Goal: Task Accomplishment & Management: Complete application form

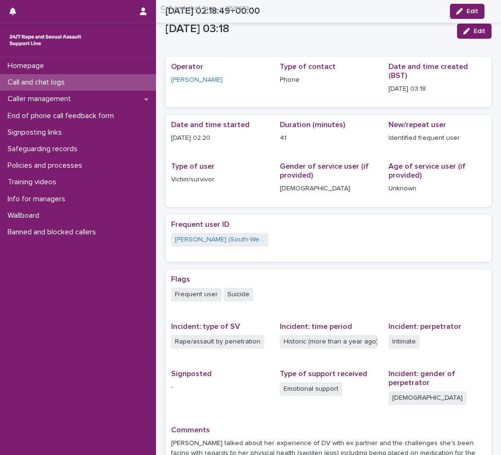
scroll to position [139, 0]
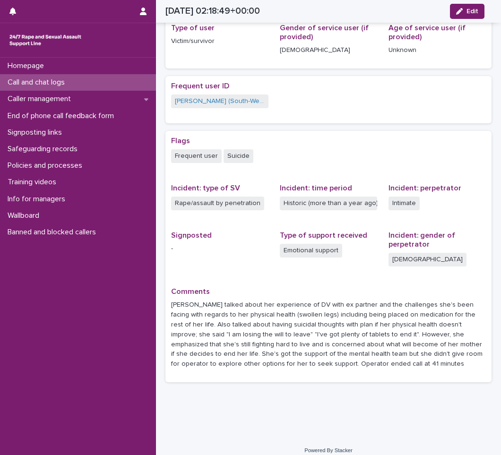
click at [50, 81] on p "Call and chat logs" at bounding box center [38, 82] width 69 height 9
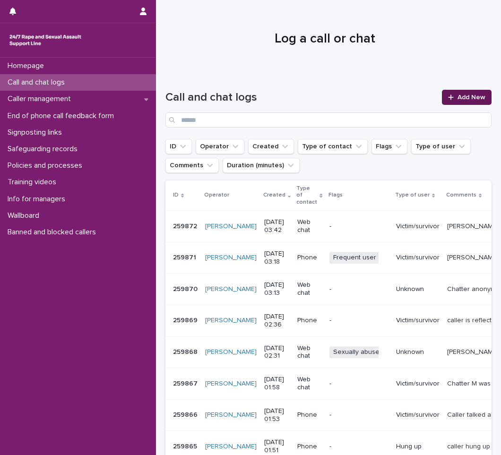
click at [474, 97] on span "Add New" at bounding box center [472, 97] width 28 height 7
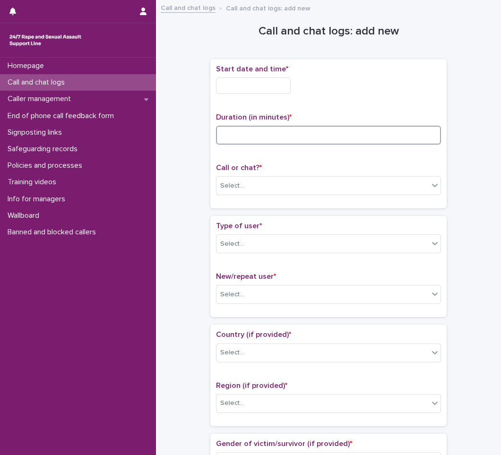
click at [219, 136] on input at bounding box center [328, 135] width 225 height 19
type input "**"
click at [250, 84] on input "text" at bounding box center [253, 86] width 75 height 17
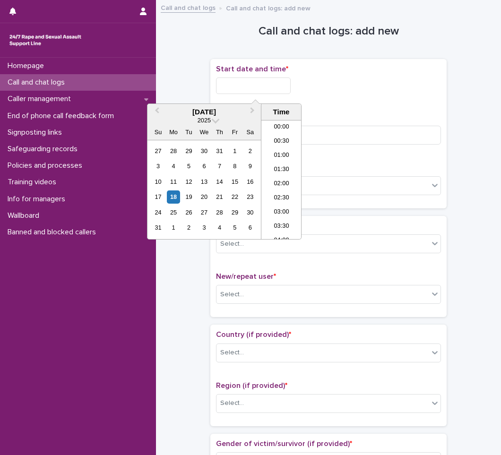
scroll to position [47, 0]
click at [281, 177] on li "03:30" at bounding box center [282, 180] width 40 height 14
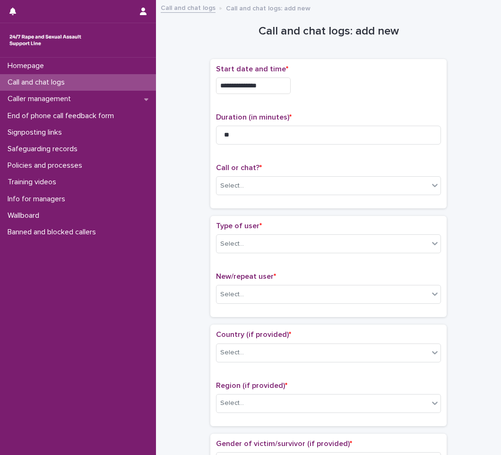
click at [289, 85] on input "**********" at bounding box center [253, 86] width 75 height 17
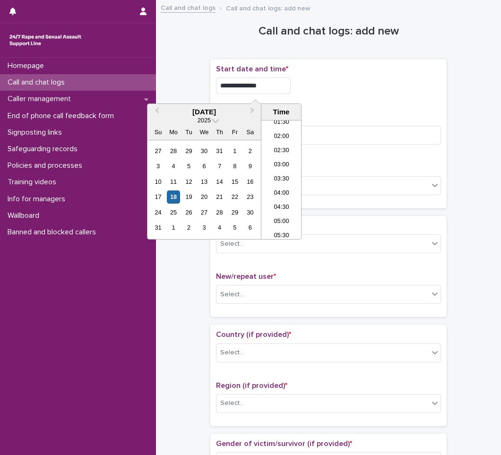
type input "**********"
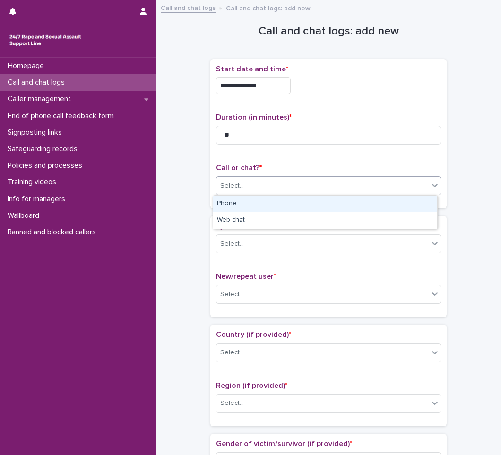
click at [234, 188] on div "Select..." at bounding box center [232, 186] width 24 height 10
click at [235, 203] on div "Phone" at bounding box center [325, 204] width 224 height 17
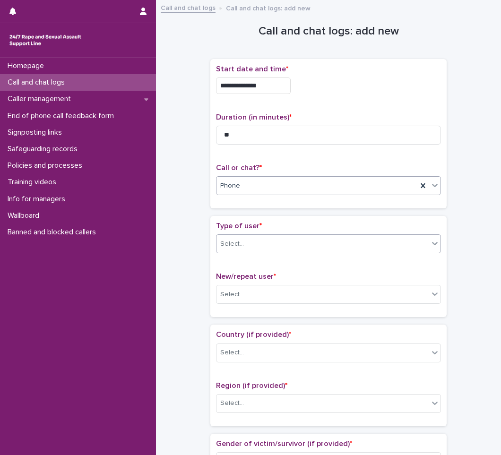
click at [233, 247] on div "Select..." at bounding box center [232, 244] width 24 height 10
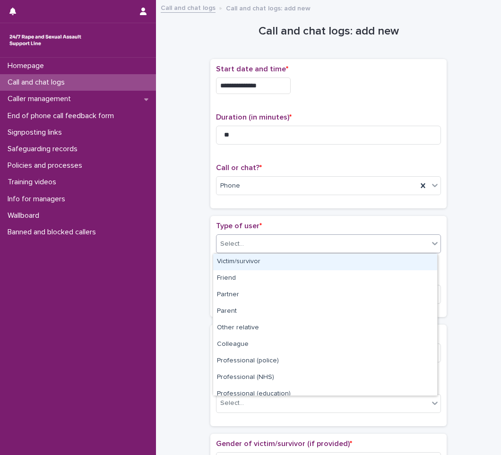
click at [239, 262] on div "Victim/survivor" at bounding box center [325, 262] width 224 height 17
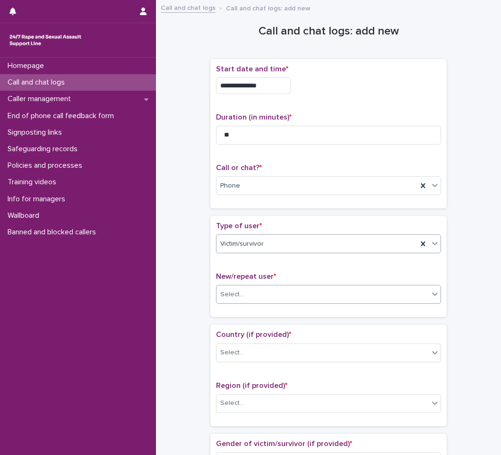
click at [232, 295] on div "Select..." at bounding box center [232, 295] width 24 height 10
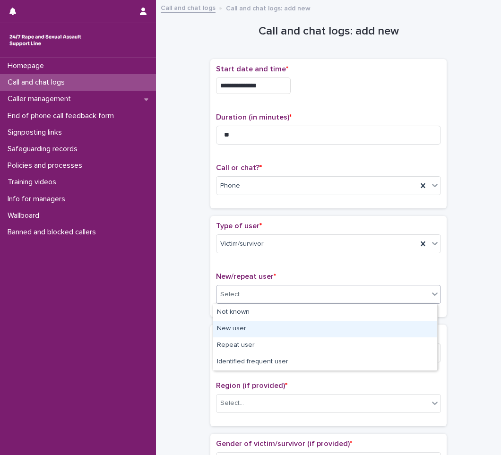
click at [232, 327] on div "New user" at bounding box center [325, 329] width 224 height 17
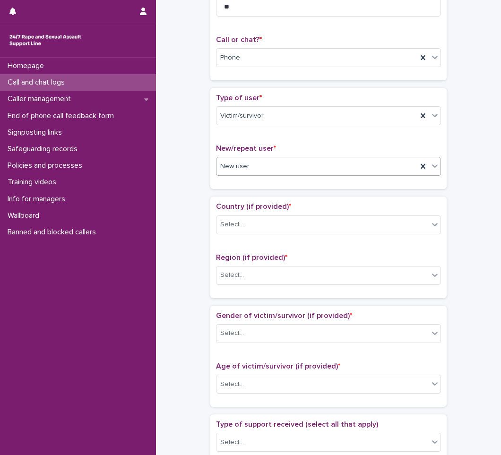
scroll to position [142, 0]
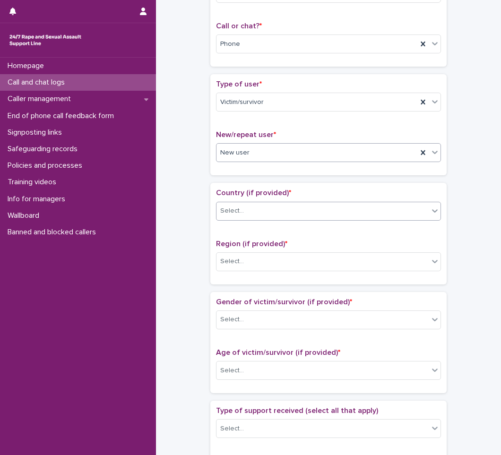
click at [252, 211] on div "Select..." at bounding box center [323, 211] width 212 height 16
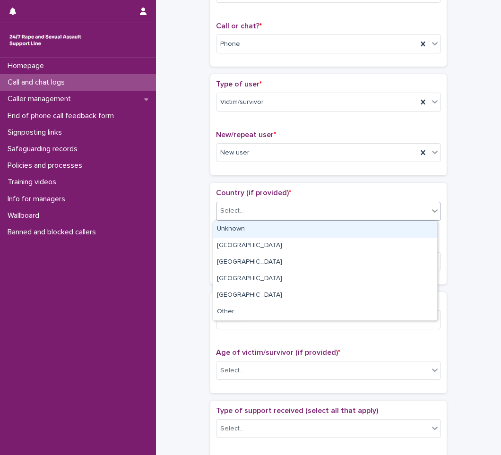
click at [251, 228] on div "Unknown" at bounding box center [325, 229] width 224 height 17
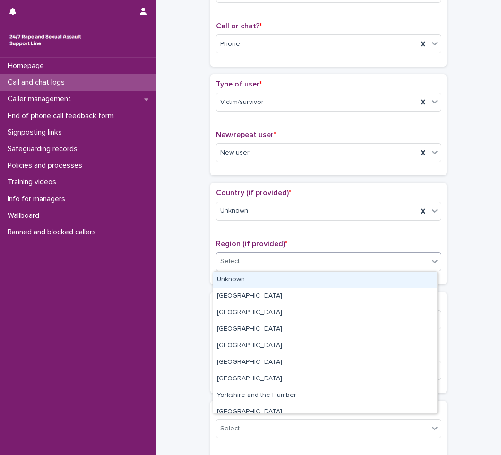
click at [237, 266] on div "Select..." at bounding box center [232, 262] width 24 height 10
click at [233, 279] on div "Unknown" at bounding box center [325, 280] width 224 height 17
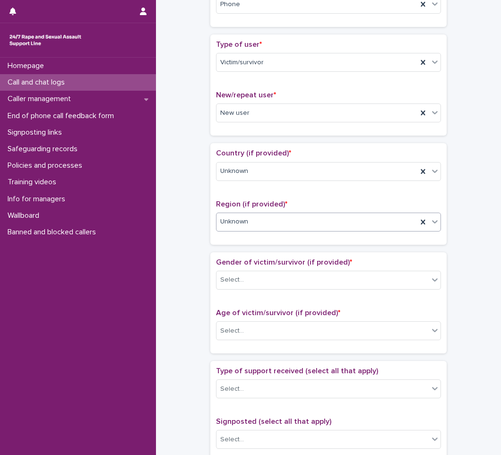
scroll to position [236, 0]
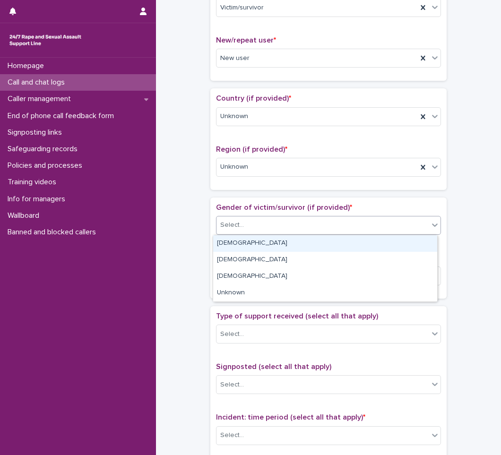
click at [237, 228] on div "Select..." at bounding box center [232, 225] width 24 height 10
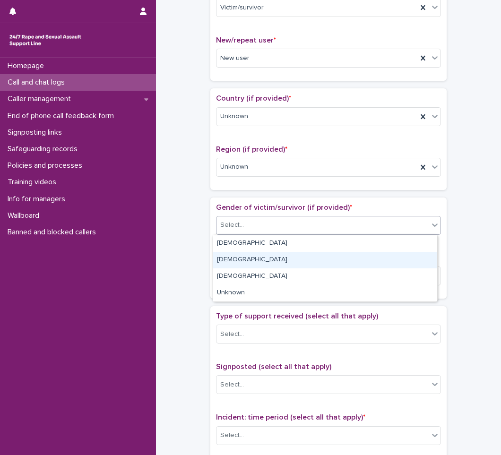
click at [229, 262] on div "Male" at bounding box center [325, 260] width 224 height 17
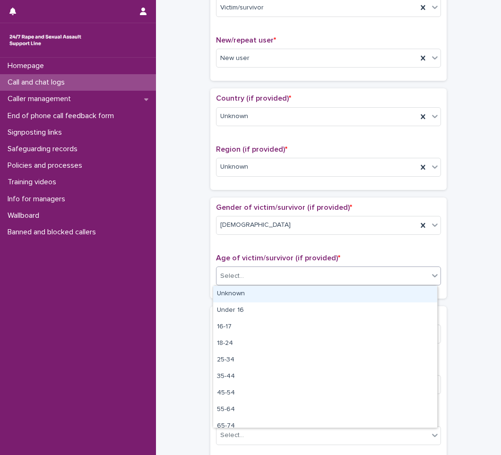
click at [235, 280] on div "Select..." at bounding box center [232, 276] width 24 height 10
click at [237, 293] on div "Unknown" at bounding box center [325, 294] width 224 height 17
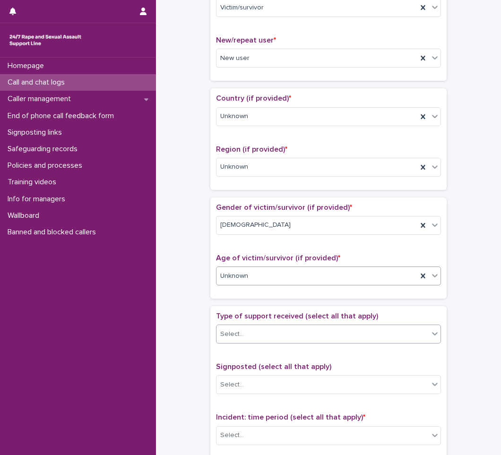
click at [232, 334] on div "Select..." at bounding box center [232, 335] width 24 height 10
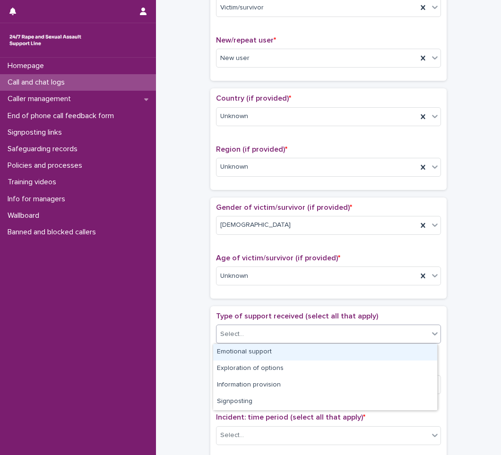
click at [239, 352] on div "Emotional support" at bounding box center [325, 352] width 224 height 17
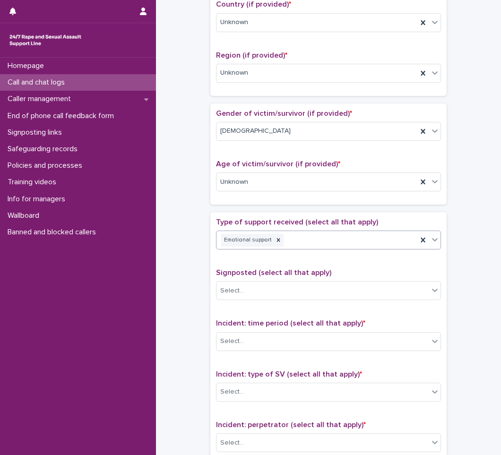
scroll to position [331, 0]
click at [307, 239] on div "Emotional support" at bounding box center [317, 240] width 201 height 17
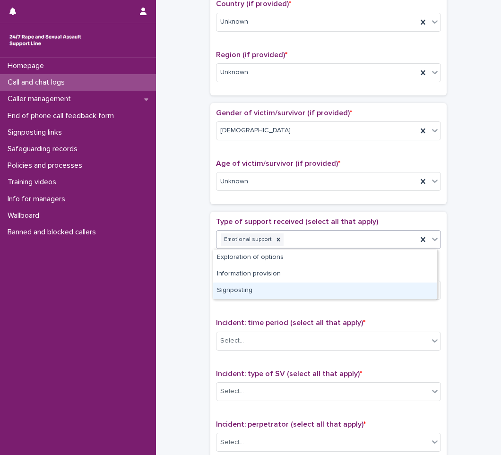
click at [236, 293] on div "Signposting" at bounding box center [325, 291] width 224 height 17
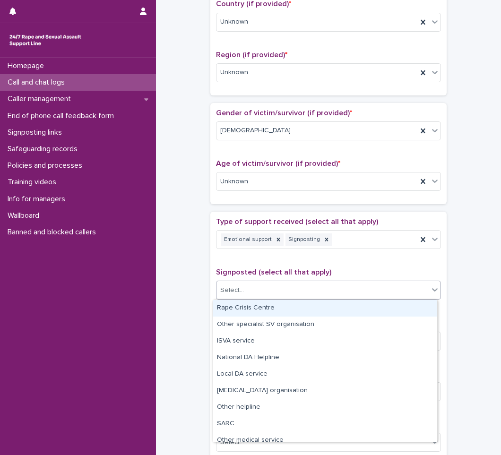
click at [245, 289] on div "Select..." at bounding box center [323, 291] width 212 height 16
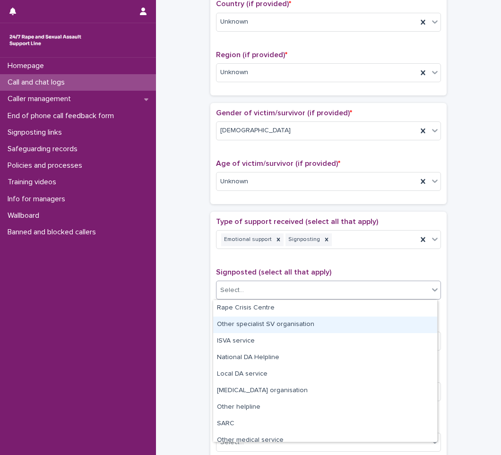
click at [270, 328] on div "Other specialist SV organisation" at bounding box center [325, 325] width 224 height 17
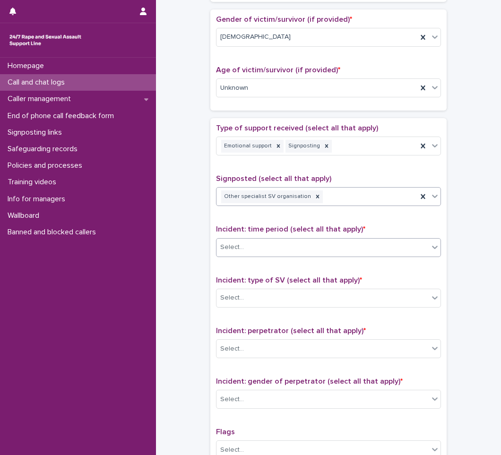
scroll to position [426, 0]
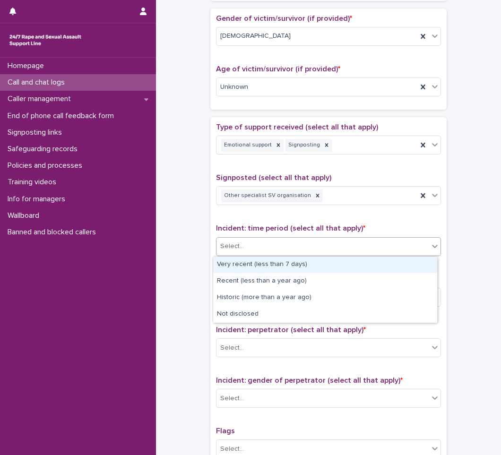
click at [246, 241] on div "Select..." at bounding box center [323, 247] width 212 height 16
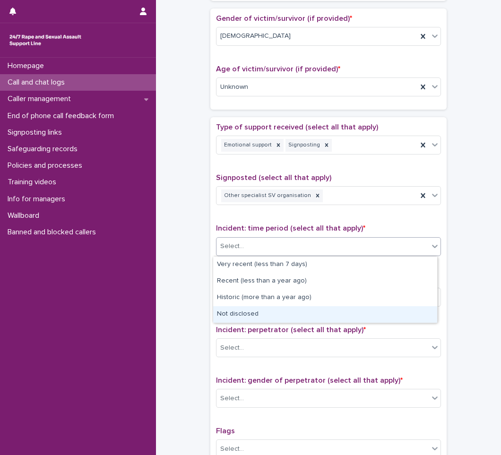
click at [237, 315] on div "Not disclosed" at bounding box center [325, 314] width 224 height 17
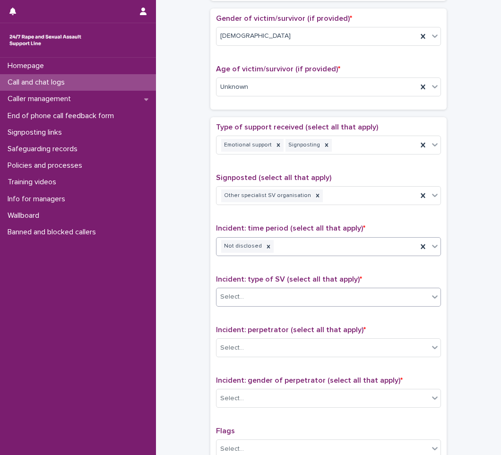
click at [256, 298] on div "Select..." at bounding box center [323, 297] width 212 height 16
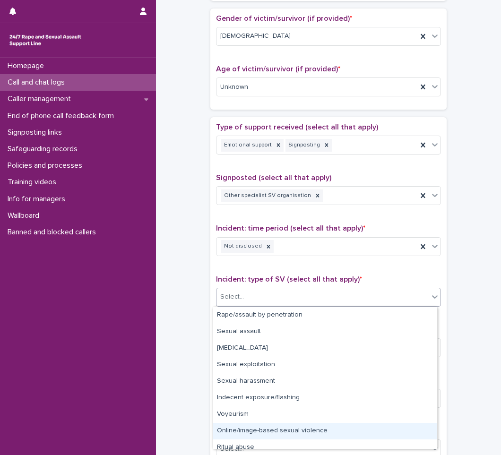
click at [238, 429] on div "Online/image-based sexual violence" at bounding box center [325, 431] width 224 height 17
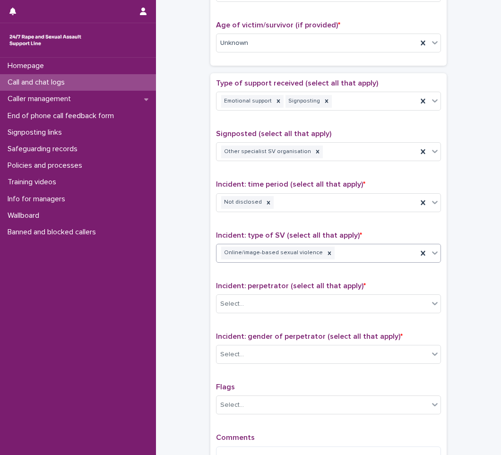
scroll to position [520, 0]
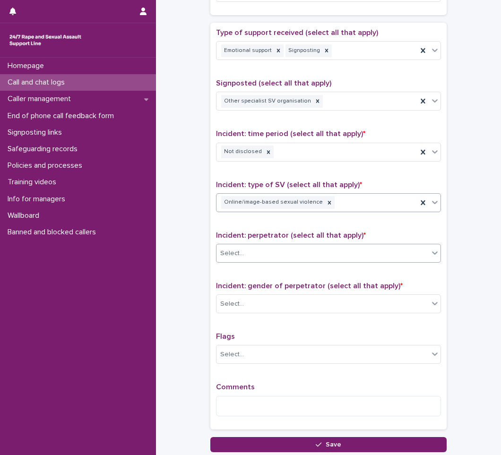
click at [293, 254] on div "Select..." at bounding box center [323, 254] width 212 height 16
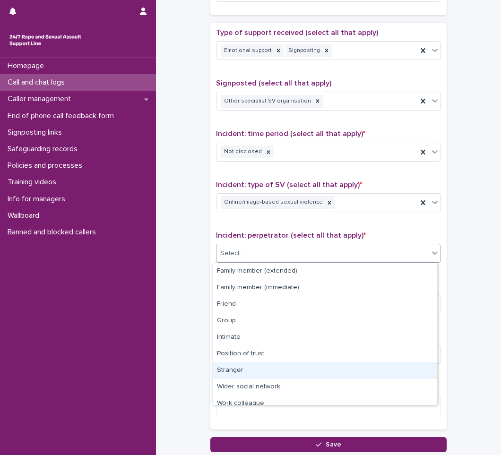
click at [230, 367] on div "Stranger" at bounding box center [325, 371] width 224 height 17
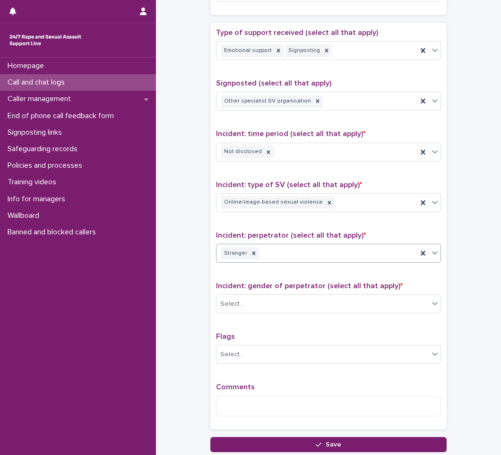
click at [248, 294] on div "Incident: gender of perpetrator (select all that apply) * Select..." at bounding box center [328, 301] width 225 height 39
click at [249, 300] on div "Select..." at bounding box center [323, 305] width 212 height 16
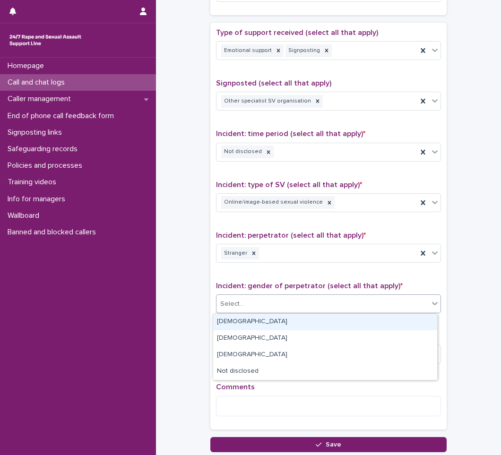
click at [241, 327] on div "Male" at bounding box center [325, 322] width 224 height 17
click at [306, 301] on div "Male" at bounding box center [317, 304] width 201 height 17
click at [249, 322] on div "Female" at bounding box center [325, 322] width 224 height 17
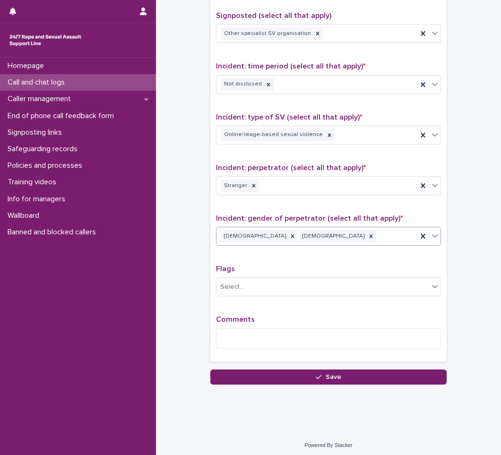
scroll to position [591, 0]
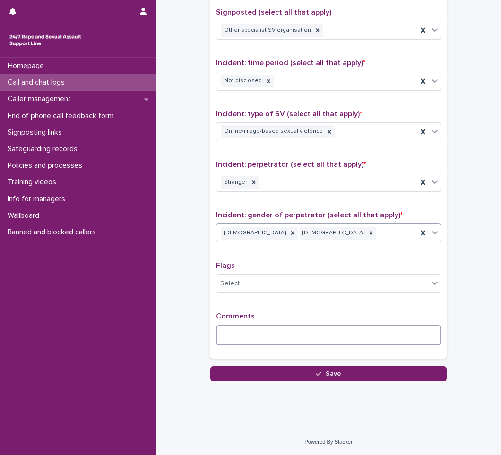
click at [257, 335] on textarea at bounding box center [328, 335] width 225 height 20
click at [269, 336] on textarea "**********" at bounding box center [328, 335] width 225 height 20
click at [390, 335] on textarea "**********" at bounding box center [328, 335] width 225 height 20
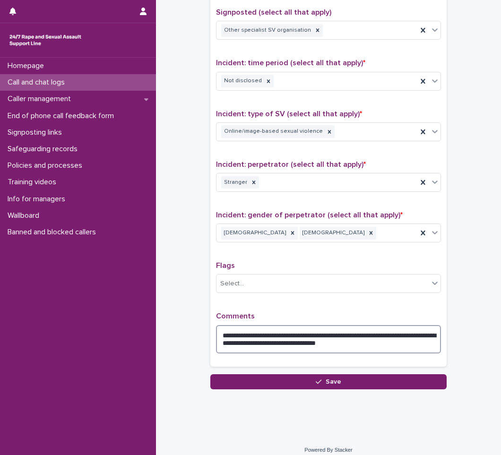
click at [337, 346] on textarea "**********" at bounding box center [328, 339] width 225 height 28
click at [422, 344] on textarea "**********" at bounding box center [328, 339] width 225 height 28
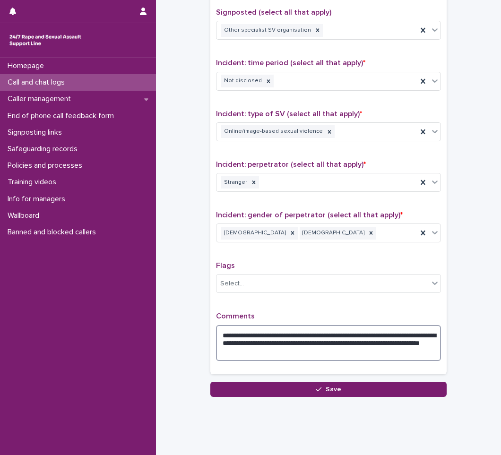
click at [282, 334] on textarea "**********" at bounding box center [328, 343] width 225 height 36
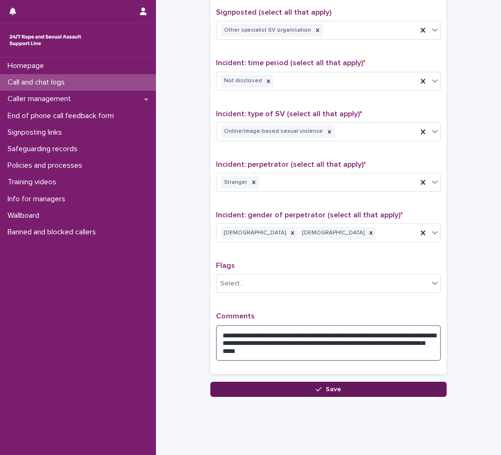
type textarea "**********"
click at [309, 388] on button "Save" at bounding box center [328, 389] width 236 height 15
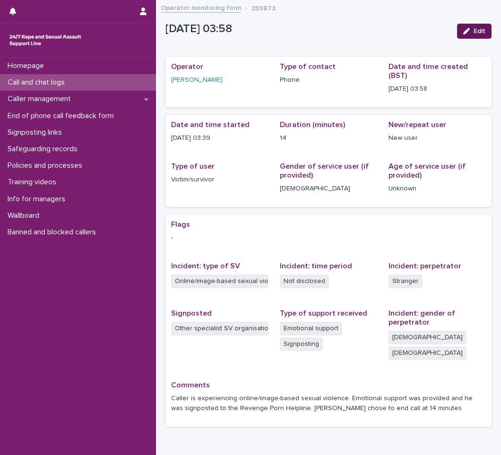
click at [481, 29] on button "Edit" at bounding box center [474, 31] width 35 height 15
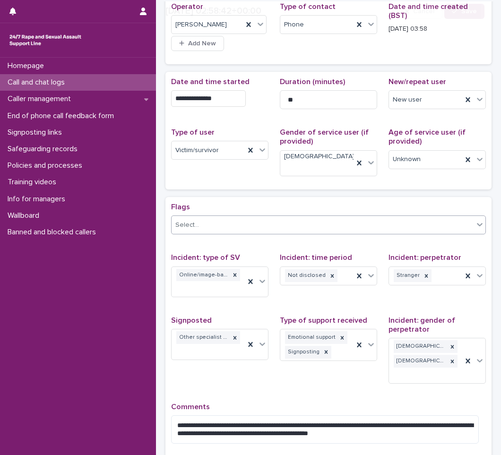
scroll to position [122, 0]
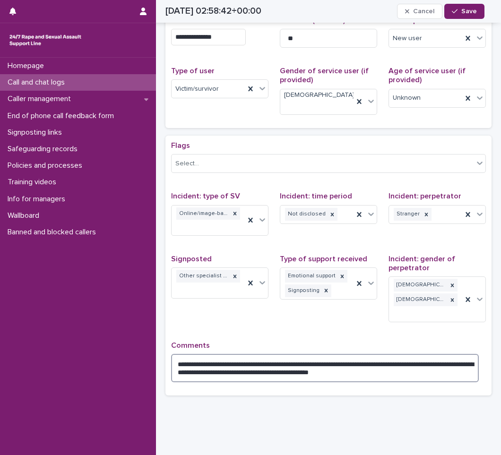
click at [345, 354] on textarea "**********" at bounding box center [325, 368] width 308 height 28
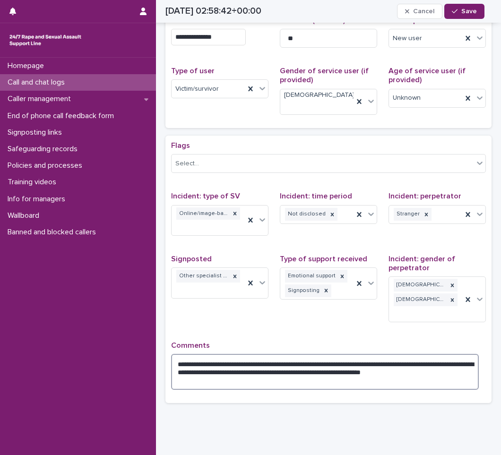
click at [358, 354] on textarea "**********" at bounding box center [325, 372] width 308 height 36
type textarea "**********"
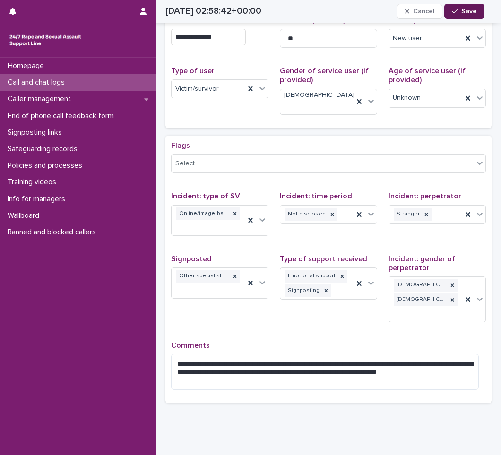
click at [476, 13] on span "Save" at bounding box center [470, 11] width 16 height 7
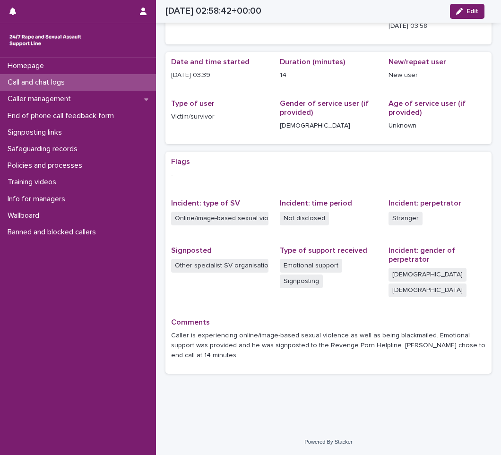
scroll to position [45, 0]
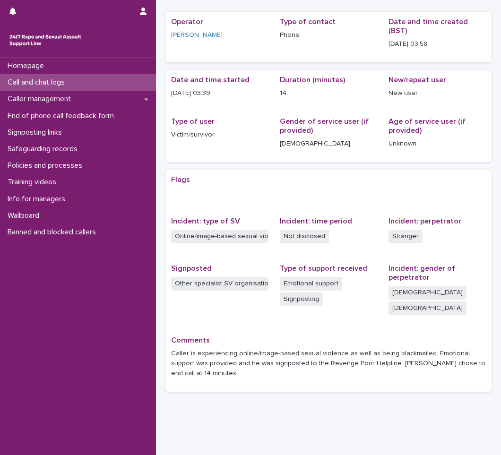
click at [87, 80] on div "Call and chat logs" at bounding box center [78, 82] width 156 height 17
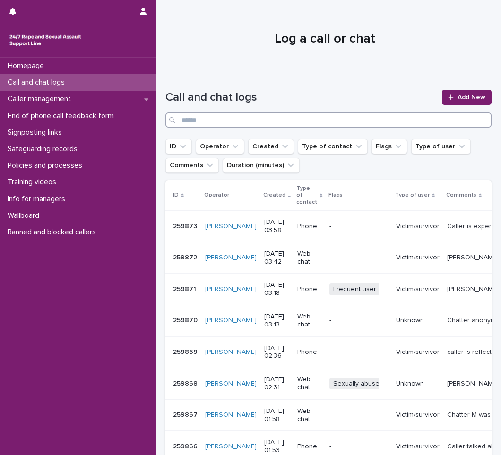
click at [265, 118] on input "Search" at bounding box center [329, 120] width 326 height 15
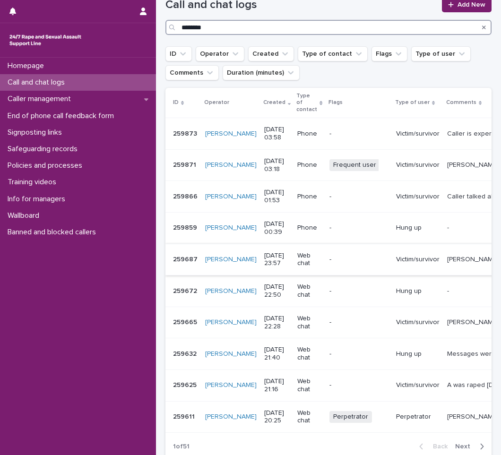
scroll to position [95, 0]
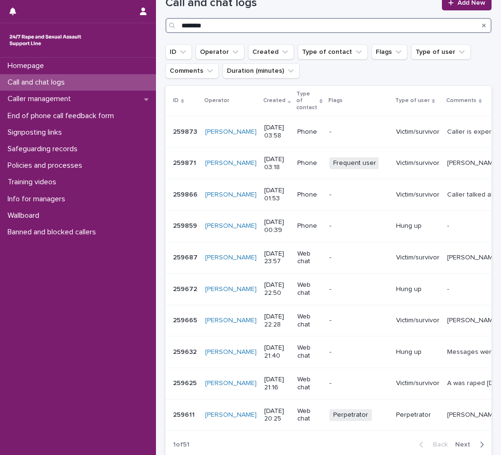
type input "********"
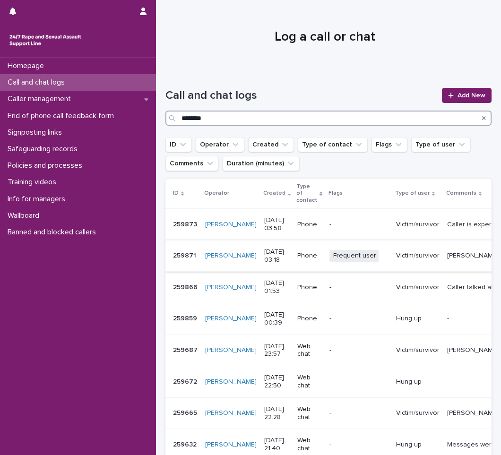
scroll to position [0, 0]
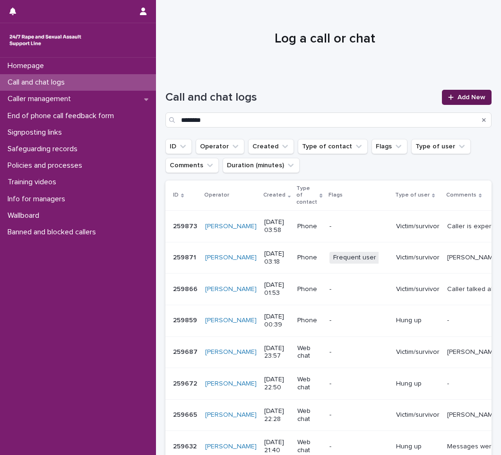
click at [461, 100] on span "Add New" at bounding box center [472, 97] width 28 height 7
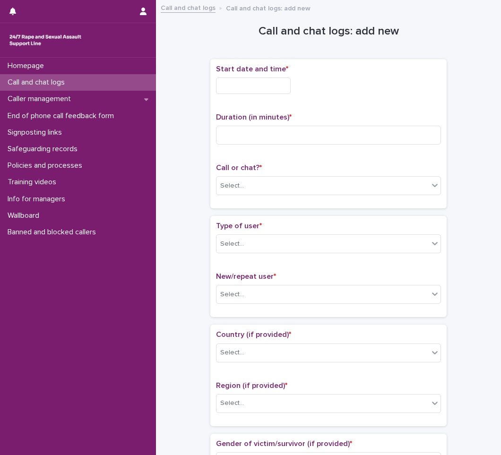
click at [228, 88] on input "text" at bounding box center [253, 86] width 75 height 17
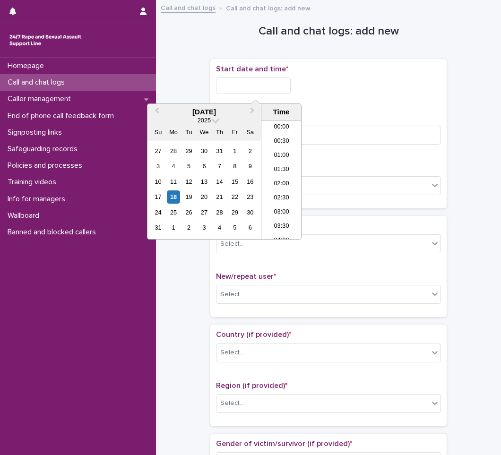
scroll to position [76, 0]
click at [280, 181] on li "04:30" at bounding box center [282, 180] width 40 height 14
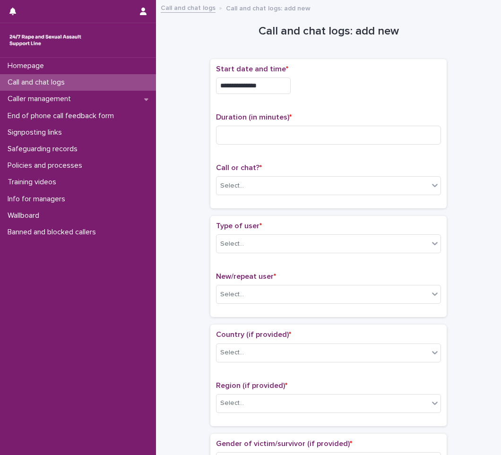
click at [271, 91] on input "**********" at bounding box center [253, 86] width 75 height 17
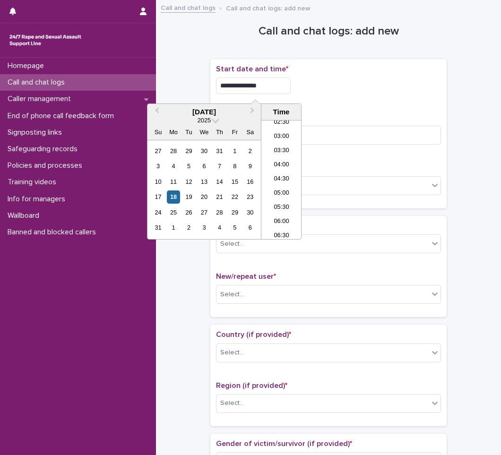
type input "**********"
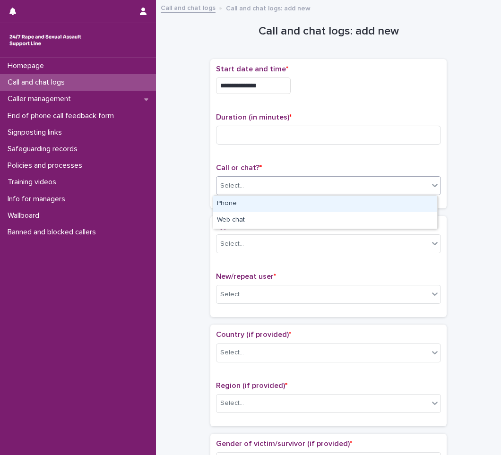
click at [262, 187] on div "Select..." at bounding box center [323, 186] width 212 height 16
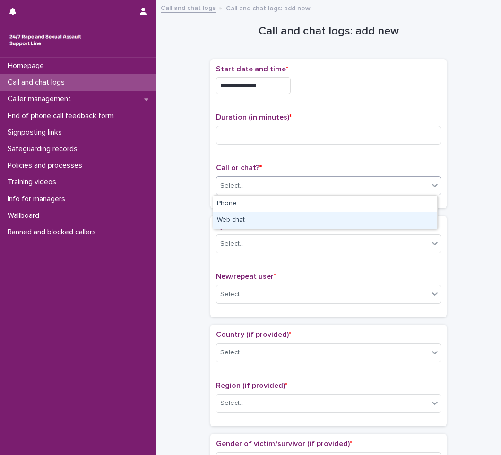
click at [249, 219] on div "Web chat" at bounding box center [325, 220] width 224 height 17
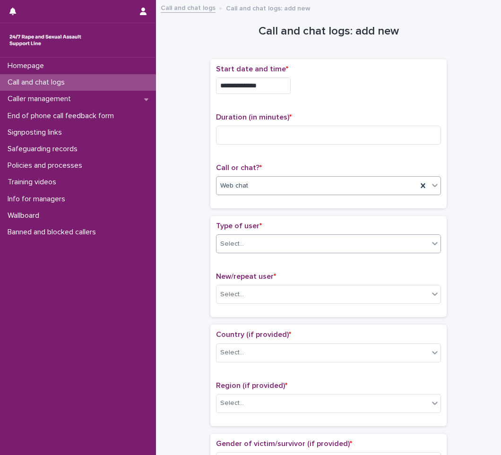
click at [254, 244] on div "Select..." at bounding box center [323, 244] width 212 height 16
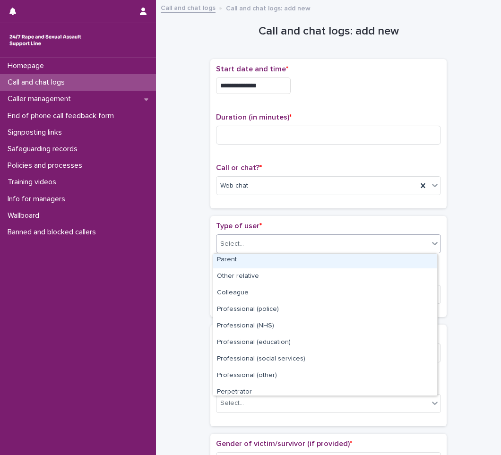
scroll to position [106, 0]
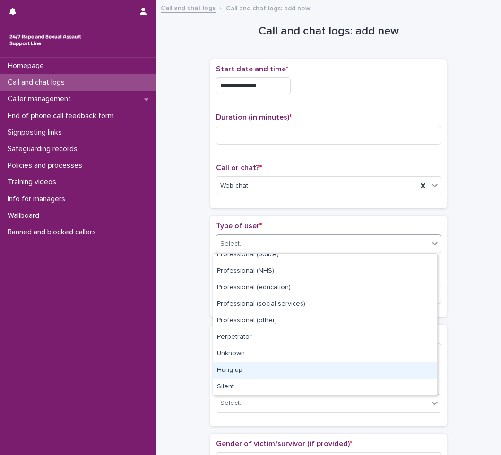
click at [229, 368] on div "Hung up" at bounding box center [325, 371] width 224 height 17
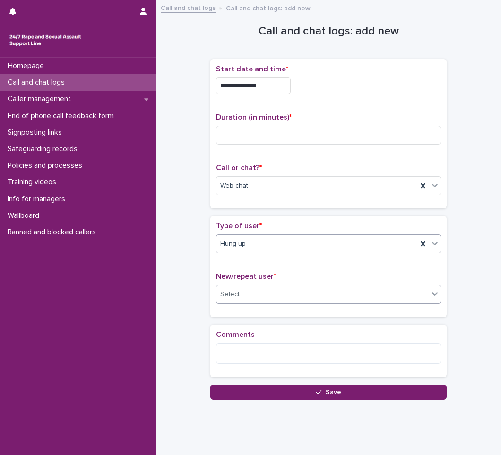
click at [245, 298] on div "Select..." at bounding box center [323, 295] width 212 height 16
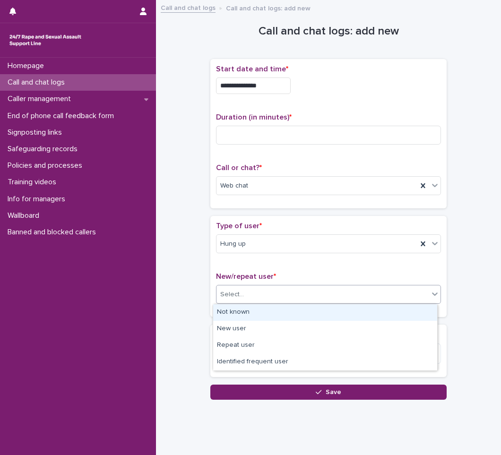
click at [242, 317] on div "Not known" at bounding box center [325, 313] width 224 height 17
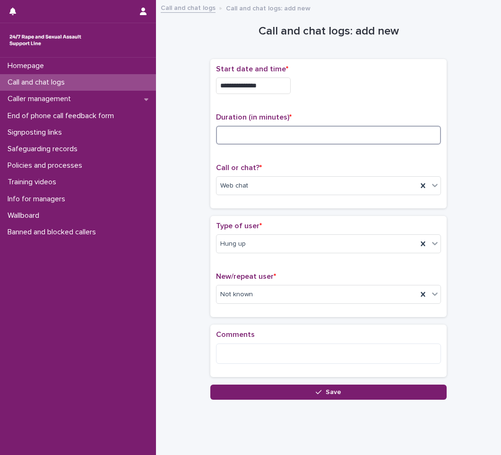
click at [237, 139] on input at bounding box center [328, 135] width 225 height 19
type input "*"
click at [306, 247] on div "Hung up" at bounding box center [317, 244] width 201 height 16
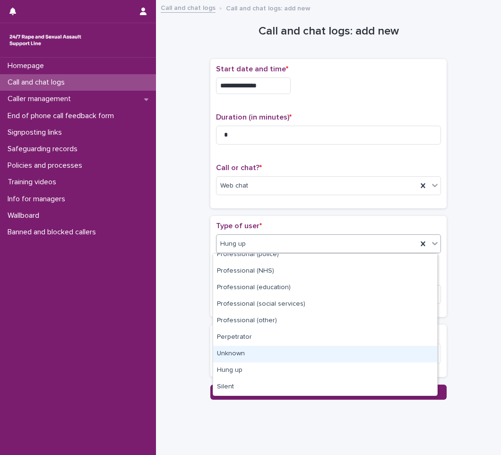
click at [262, 351] on div "Unknown" at bounding box center [325, 354] width 224 height 17
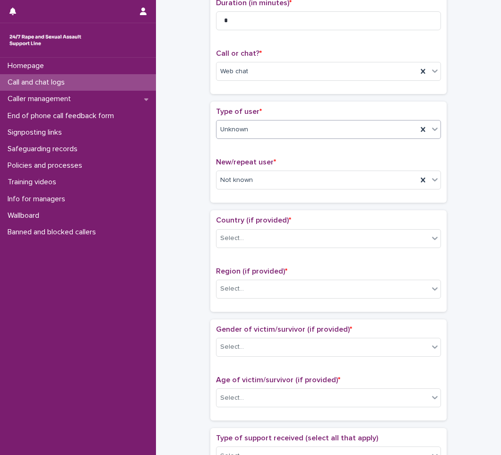
scroll to position [142, 0]
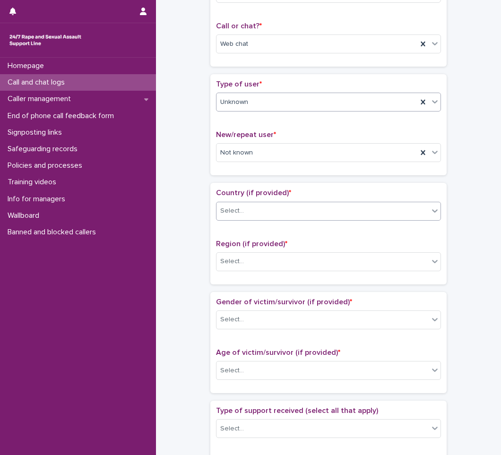
click at [280, 213] on div "Select..." at bounding box center [323, 211] width 212 height 16
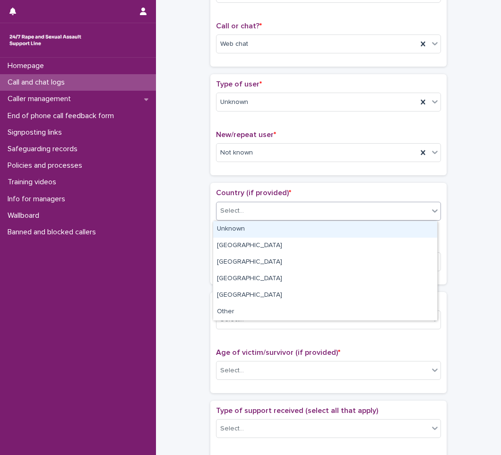
click at [241, 225] on div "Unknown" at bounding box center [325, 229] width 224 height 17
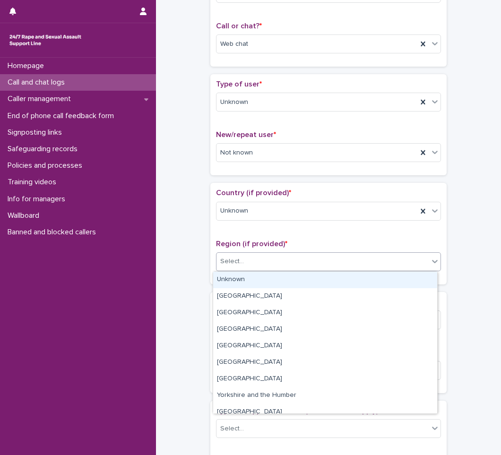
click at [244, 262] on div "Select..." at bounding box center [323, 262] width 212 height 16
click at [241, 281] on div "Unknown" at bounding box center [325, 280] width 224 height 17
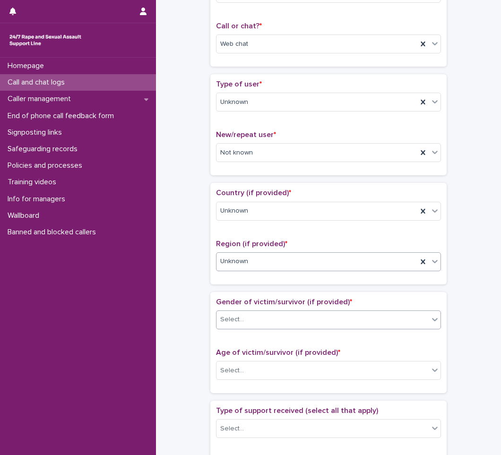
click at [251, 318] on div "Select..." at bounding box center [323, 320] width 212 height 16
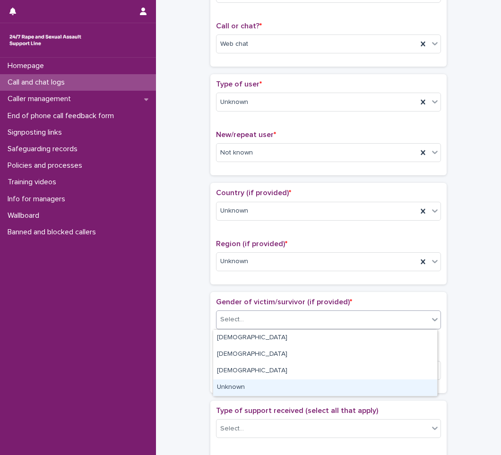
click at [237, 385] on div "Unknown" at bounding box center [325, 388] width 224 height 17
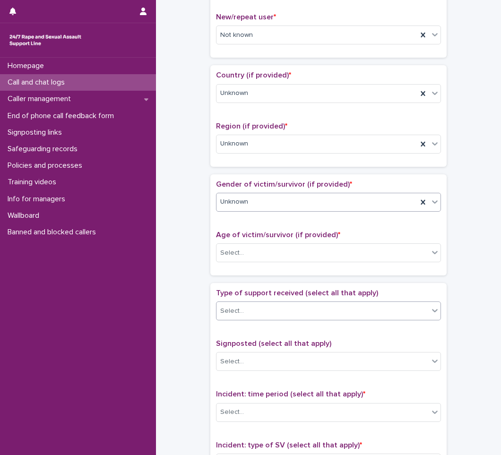
scroll to position [284, 0]
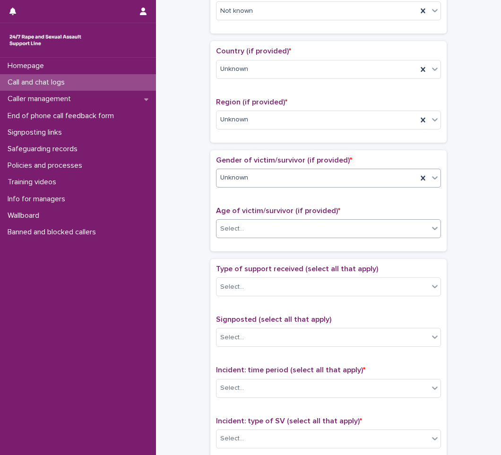
click at [257, 230] on div "Select..." at bounding box center [323, 229] width 212 height 16
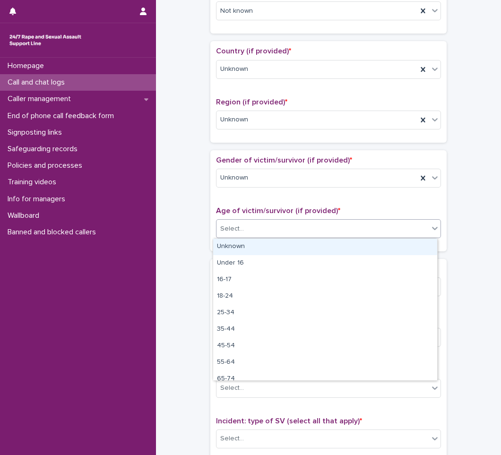
click at [245, 251] on div "Unknown" at bounding box center [325, 247] width 224 height 17
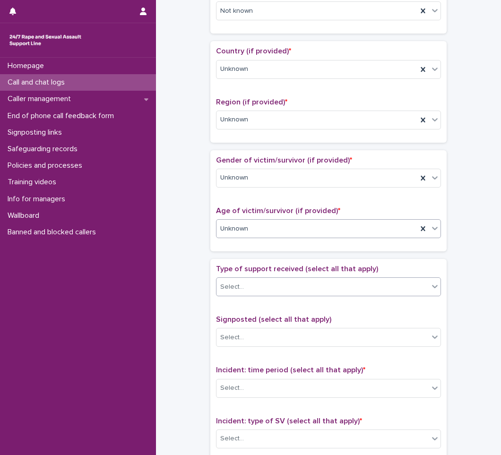
click at [239, 288] on div "Select..." at bounding box center [232, 287] width 24 height 10
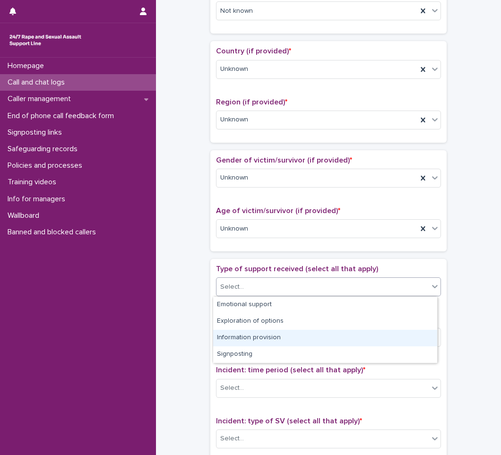
click at [197, 340] on div "**********" at bounding box center [329, 205] width 326 height 967
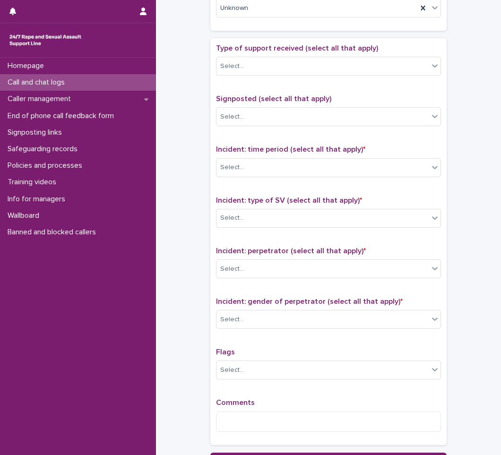
scroll to position [520, 0]
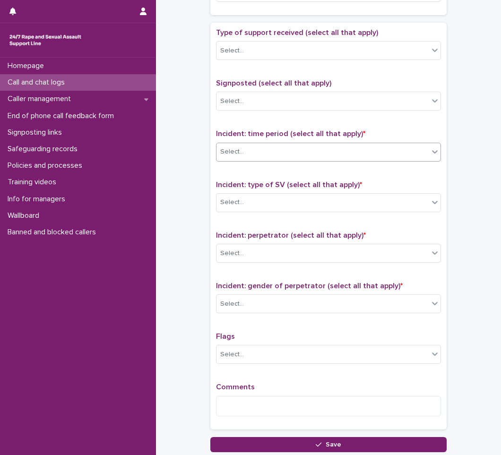
click at [269, 151] on div "Select..." at bounding box center [323, 152] width 212 height 16
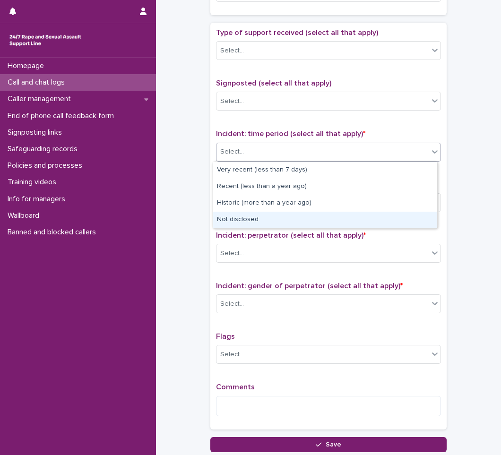
click at [244, 222] on div "Not disclosed" at bounding box center [325, 220] width 224 height 17
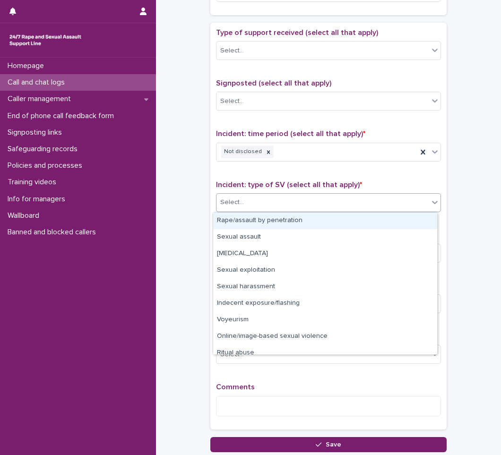
click at [275, 203] on div "Select..." at bounding box center [323, 203] width 212 height 16
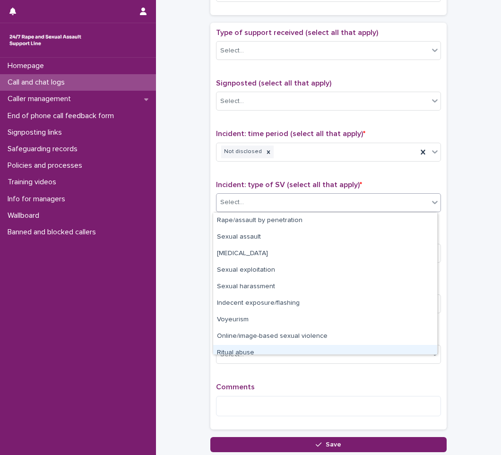
scroll to position [24, 0]
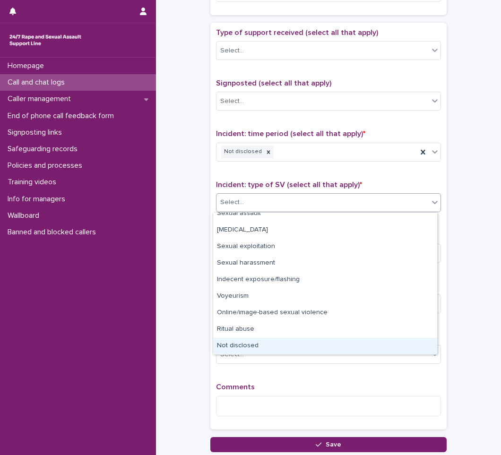
click at [246, 345] on div "Not disclosed" at bounding box center [325, 346] width 224 height 17
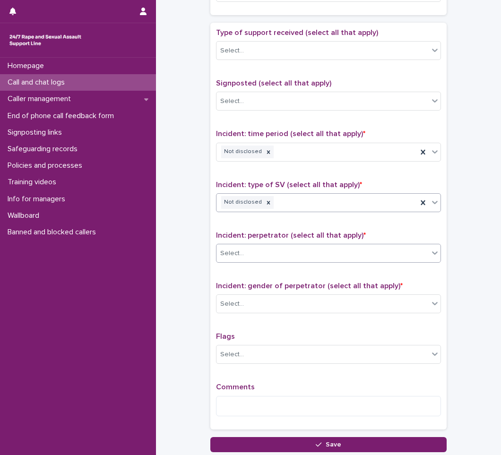
click at [262, 250] on div "Select..." at bounding box center [323, 254] width 212 height 16
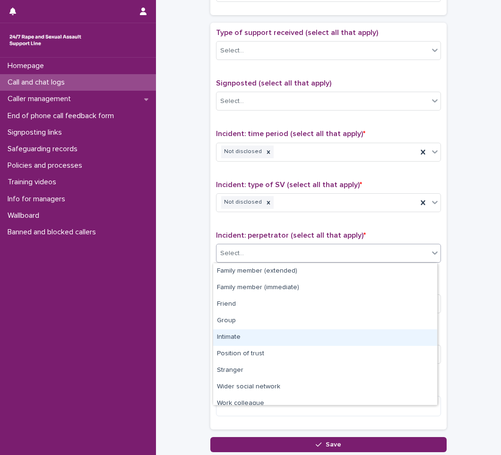
scroll to position [40, 0]
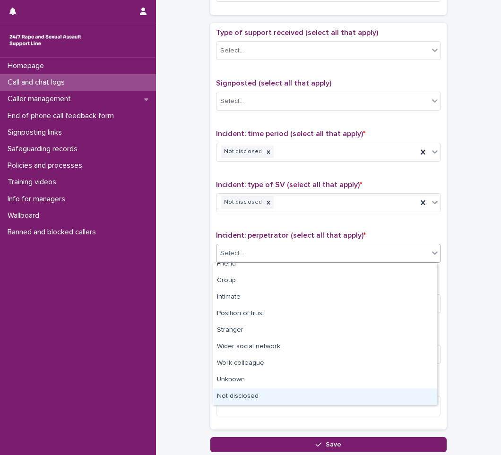
click at [239, 397] on div "Not disclosed" at bounding box center [325, 397] width 224 height 17
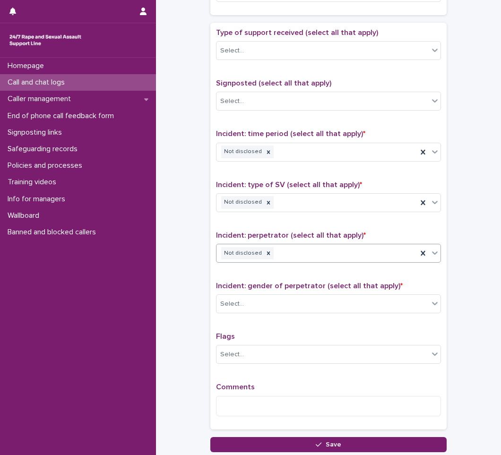
click at [280, 292] on div "Incident: gender of perpetrator (select all that apply) * Select..." at bounding box center [328, 301] width 225 height 39
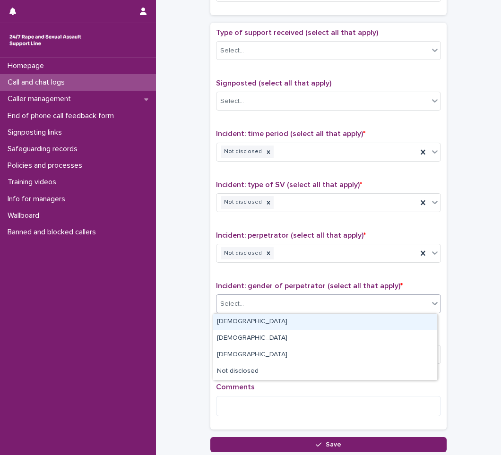
click at [275, 307] on div "Select..." at bounding box center [323, 305] width 212 height 16
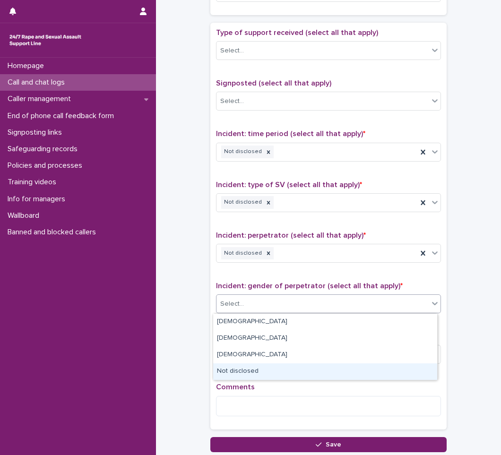
click at [251, 374] on div "Not disclosed" at bounding box center [325, 372] width 224 height 17
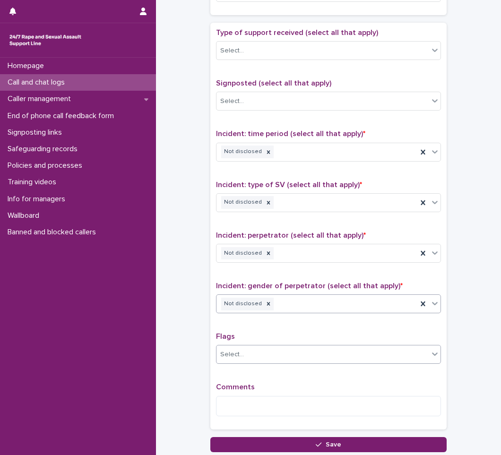
scroll to position [591, 0]
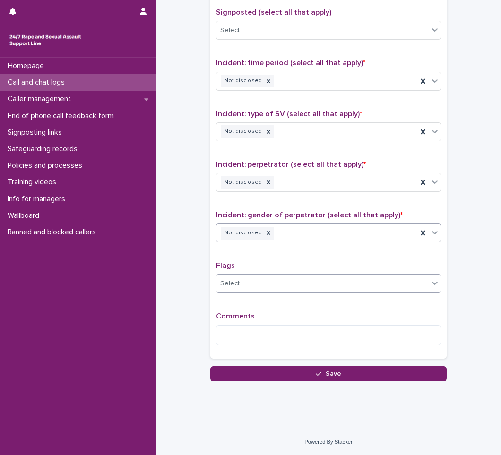
click at [266, 278] on div "Select..." at bounding box center [323, 284] width 212 height 16
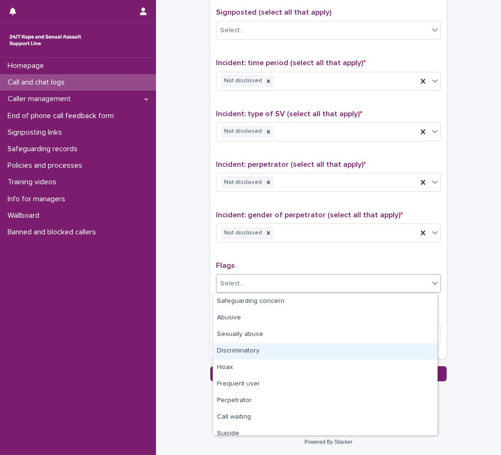
scroll to position [57, 0]
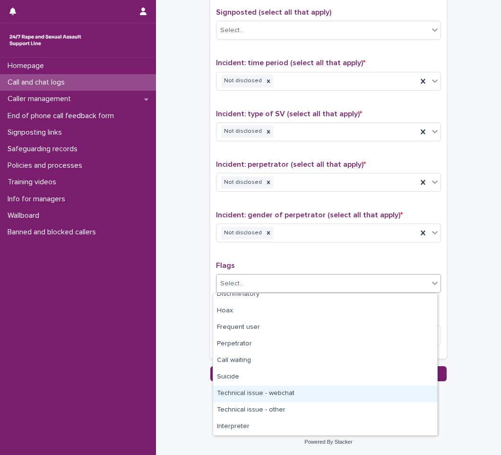
click at [249, 393] on div "Technical issue - webchat" at bounding box center [325, 394] width 224 height 17
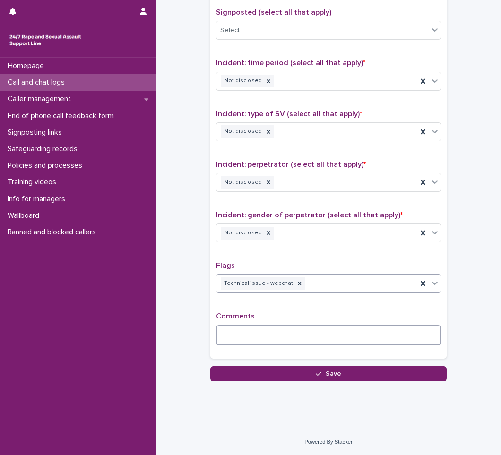
click at [264, 335] on textarea at bounding box center [328, 335] width 225 height 20
paste textarea "**********"
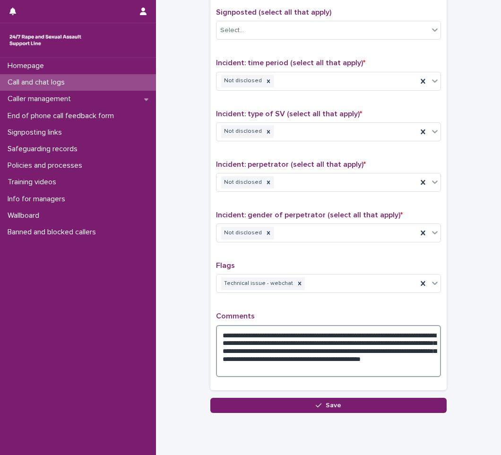
click at [220, 337] on textarea "**********" at bounding box center [328, 351] width 225 height 52
click at [340, 366] on textarea "**********" at bounding box center [328, 351] width 225 height 52
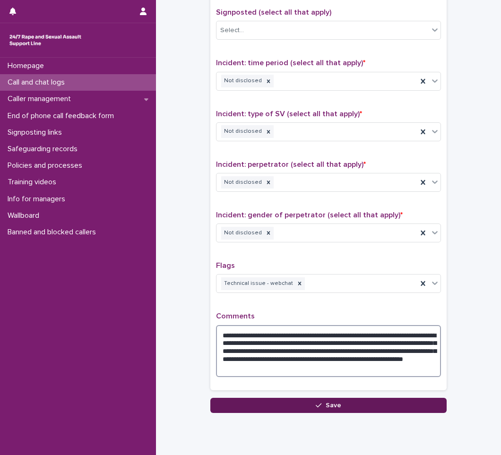
type textarea "**********"
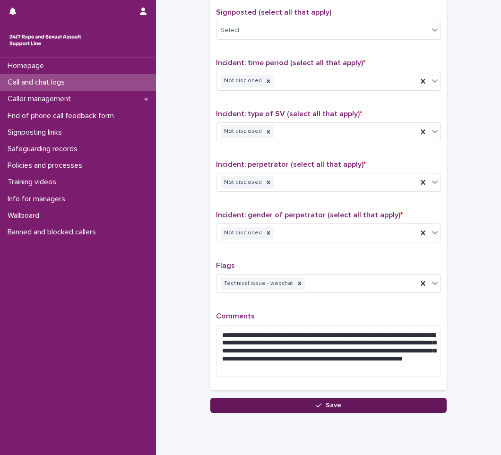
click at [337, 411] on button "Save" at bounding box center [328, 405] width 236 height 15
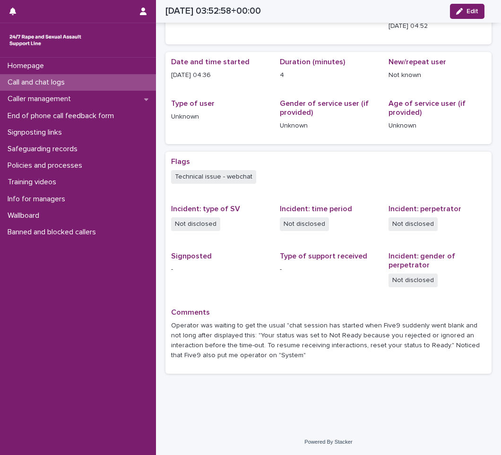
scroll to position [54, 0]
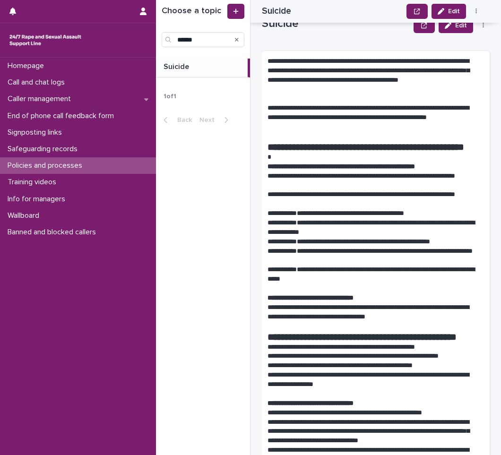
scroll to position [189, 0]
